Goal: Information Seeking & Learning: Learn about a topic

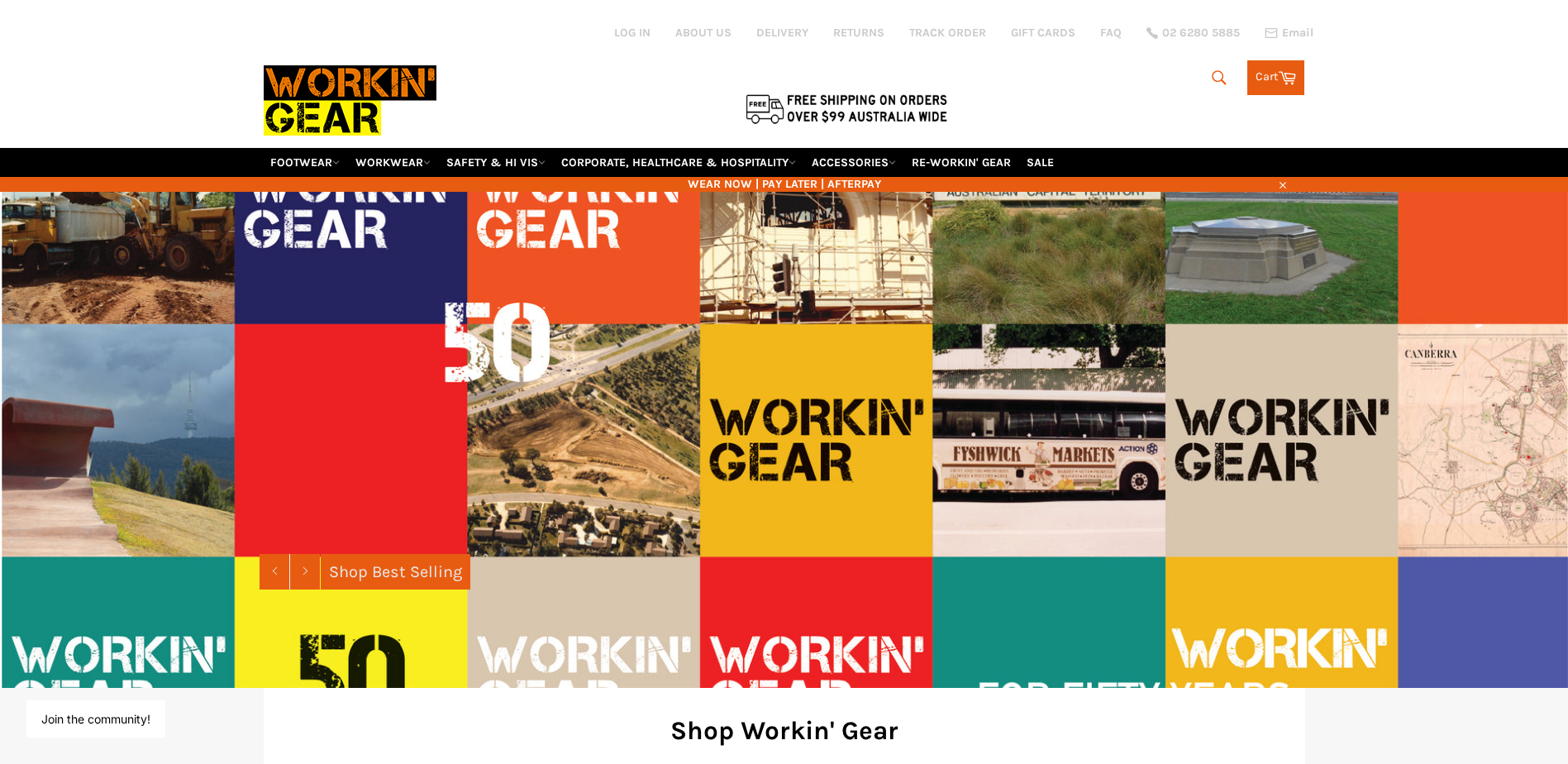
click at [1218, 75] on icon "submit" at bounding box center [1219, 78] width 18 height 18
type input "p"
type input "spray"
click at [1199, 61] on button "Search" at bounding box center [1217, 78] width 37 height 35
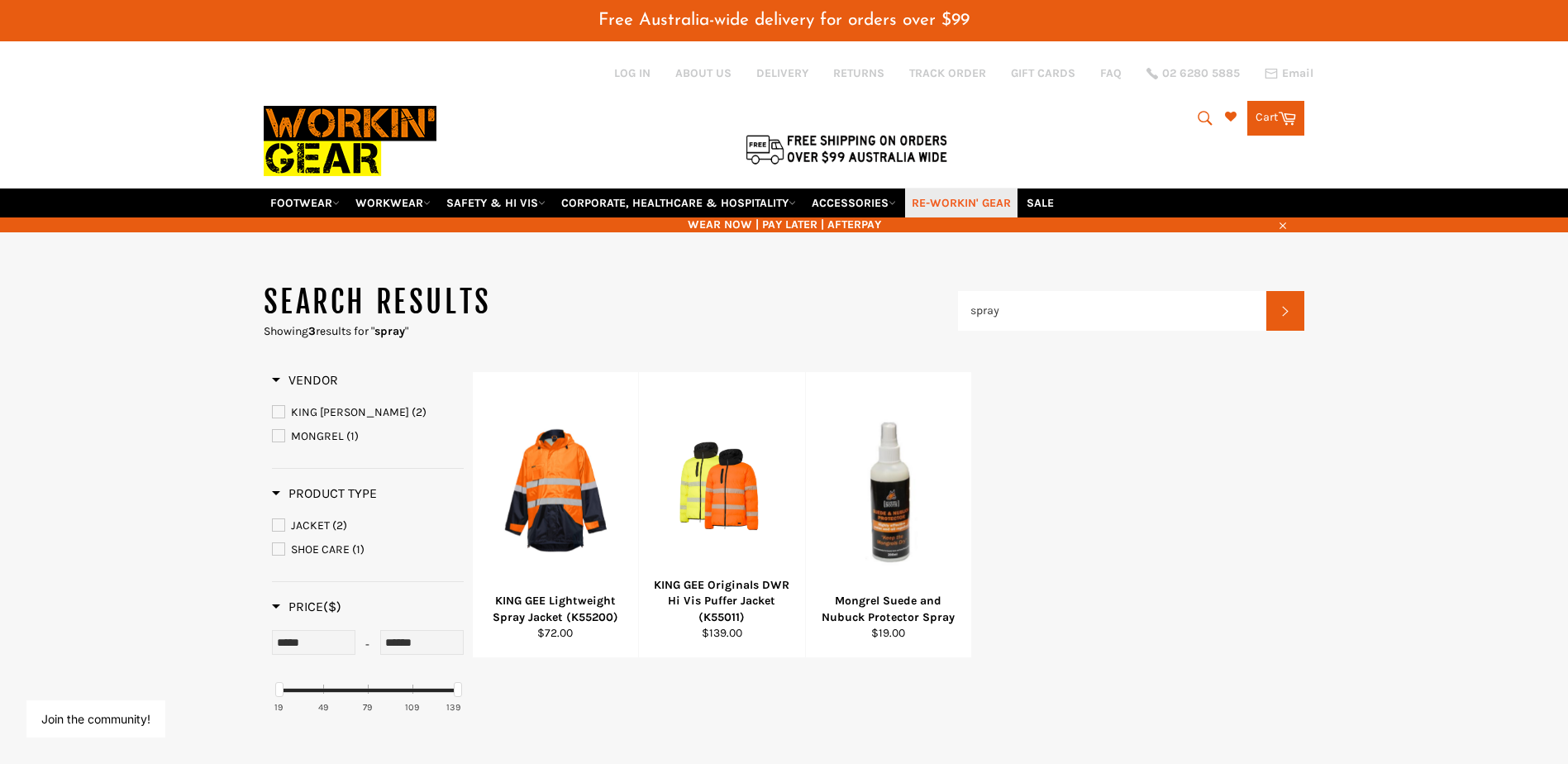
click at [979, 202] on link "RE-WORKIN' GEAR" at bounding box center [962, 203] width 112 height 29
